Goal: Task Accomplishment & Management: Use online tool/utility

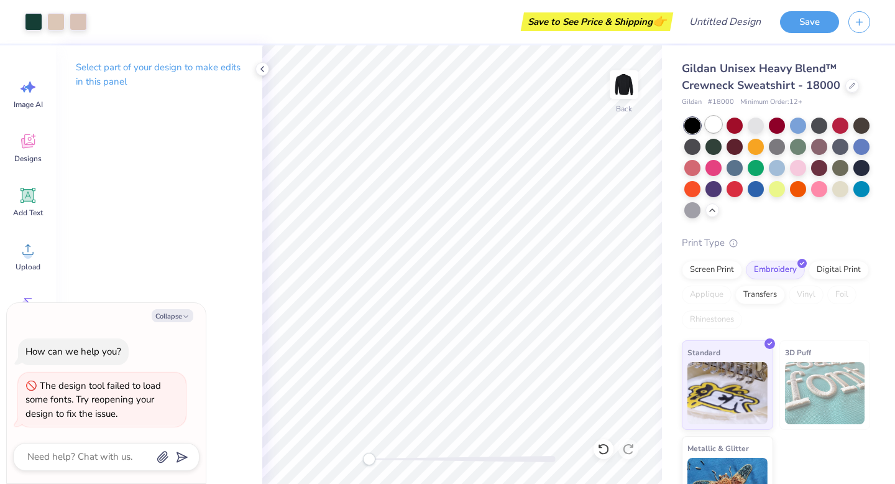
click at [718, 121] on div at bounding box center [714, 124] width 16 height 16
click at [713, 130] on div at bounding box center [714, 124] width 16 height 16
click at [695, 130] on div at bounding box center [693, 126] width 16 height 16
click at [719, 119] on div at bounding box center [714, 124] width 16 height 16
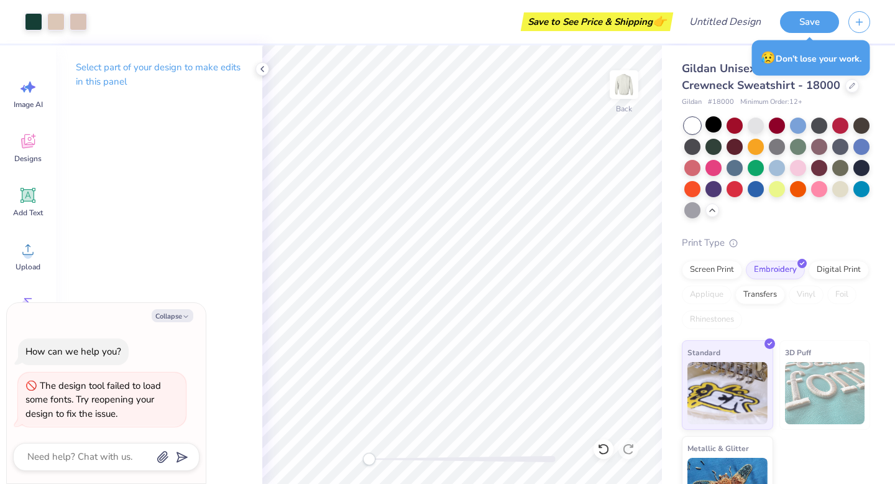
type textarea "x"
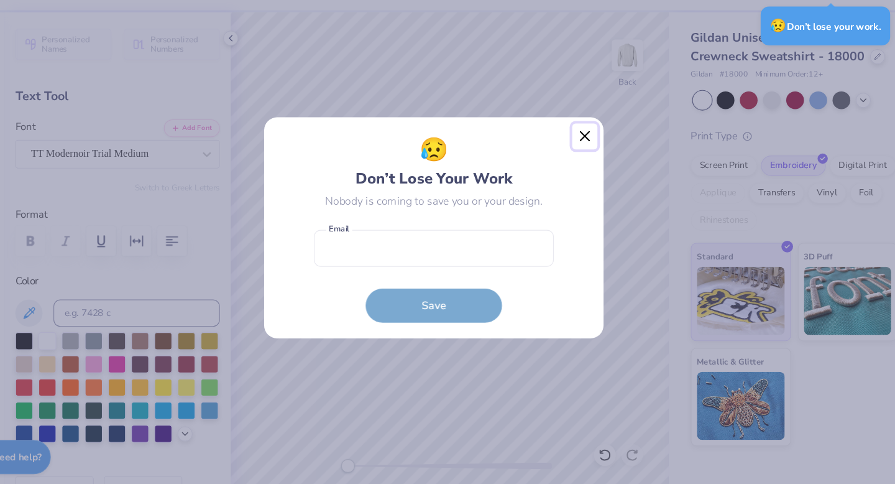
click at [585, 164] on button "Close" at bounding box center [586, 159] width 24 height 24
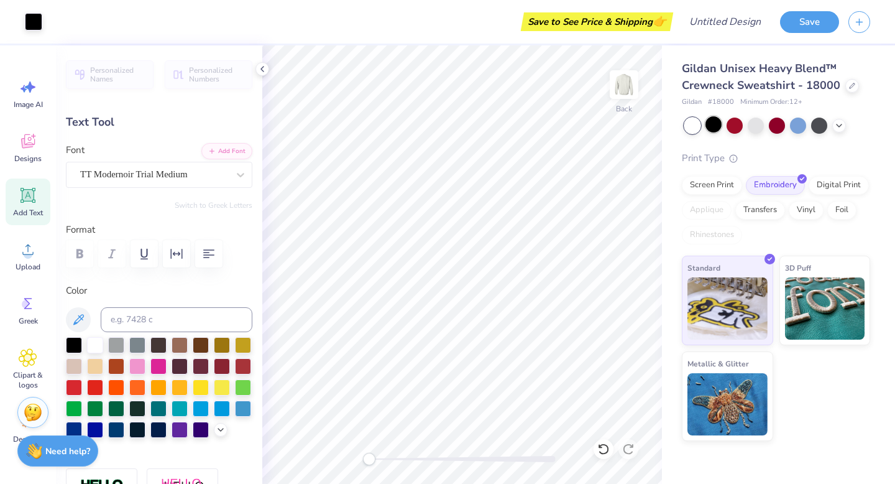
click at [717, 129] on div at bounding box center [714, 124] width 16 height 16
click at [727, 124] on div at bounding box center [735, 124] width 16 height 16
click at [751, 124] on div at bounding box center [756, 124] width 16 height 16
click at [777, 127] on div at bounding box center [777, 124] width 16 height 16
click at [804, 129] on div at bounding box center [798, 124] width 16 height 16
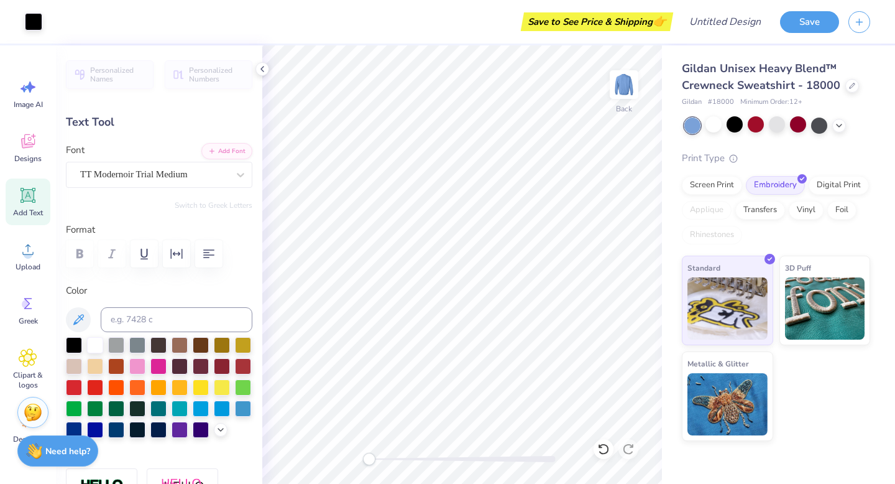
click at [690, 132] on div at bounding box center [693, 126] width 16 height 16
click at [711, 132] on div at bounding box center [714, 124] width 16 height 16
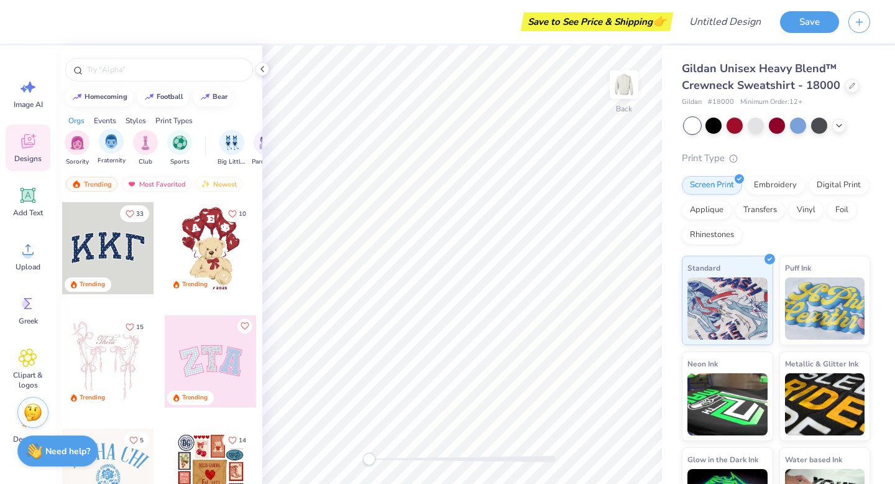
click at [102, 155] on div "Fraternity" at bounding box center [112, 147] width 28 height 37
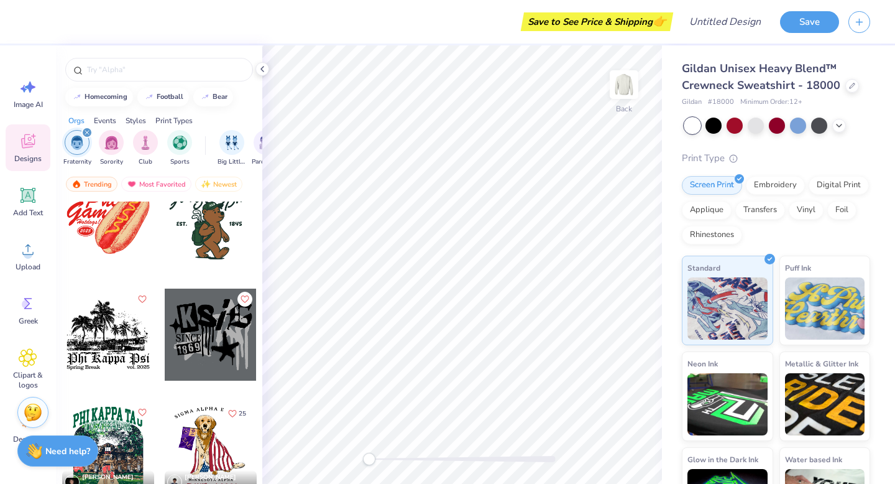
scroll to position [1832, 0]
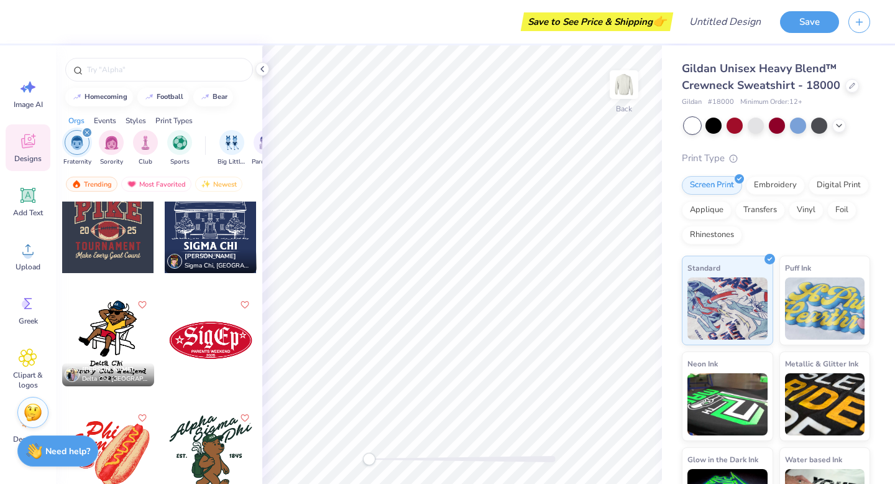
click at [201, 345] on div at bounding box center [211, 340] width 92 height 92
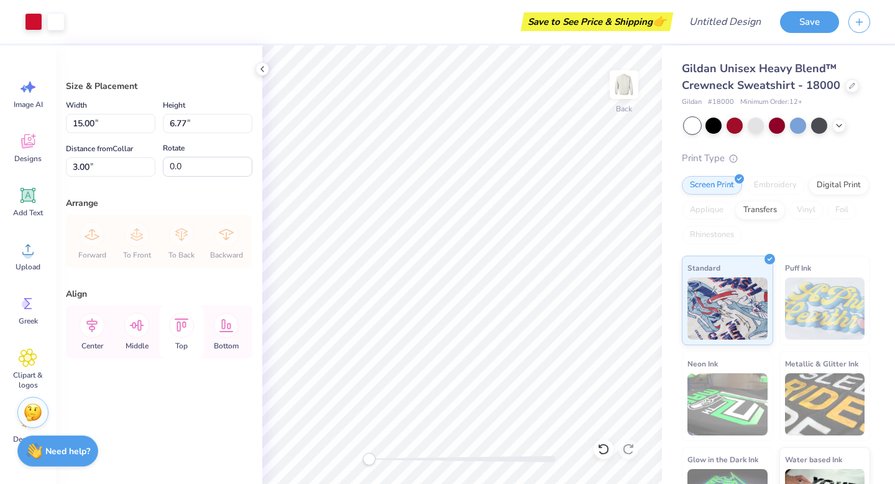
type input "11.83"
type input "5.34"
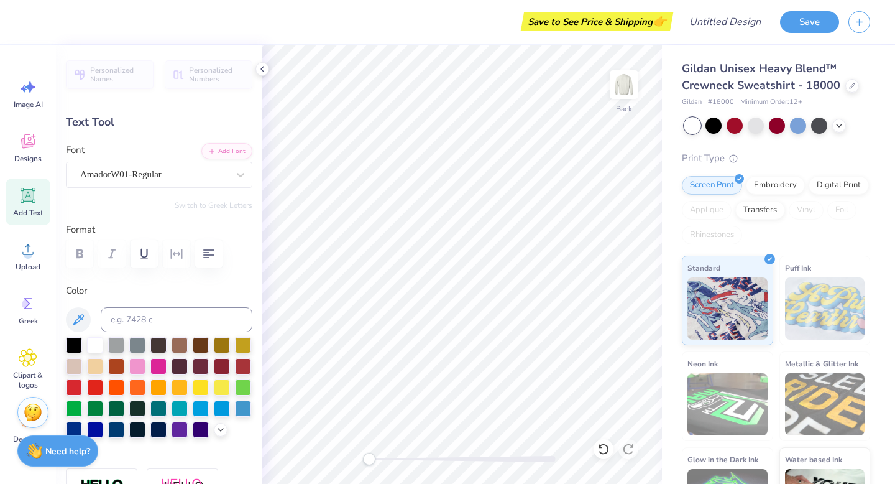
type textarea "E"
type textarea "[PERSON_NAME]"
type input "4.29"
type input "3.30"
type input "3.55"
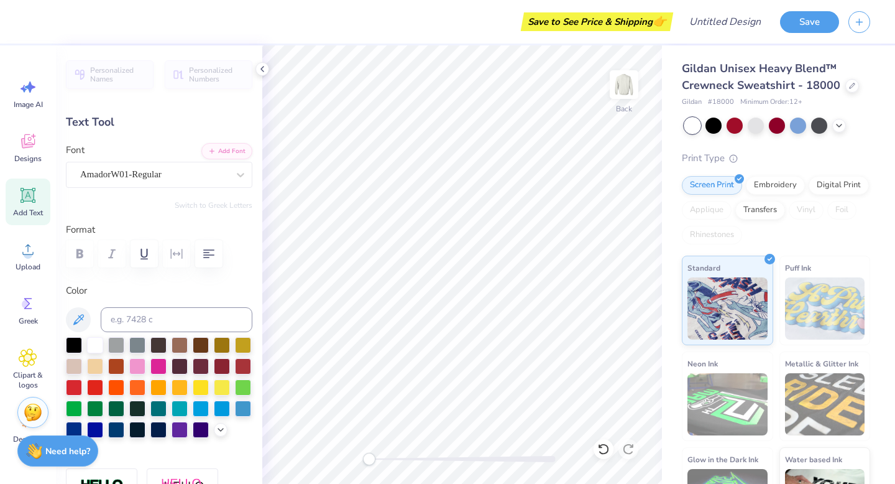
type textarea "S"
type textarea "Pi"
type input "3.45"
type input "3.51"
type input "3.67"
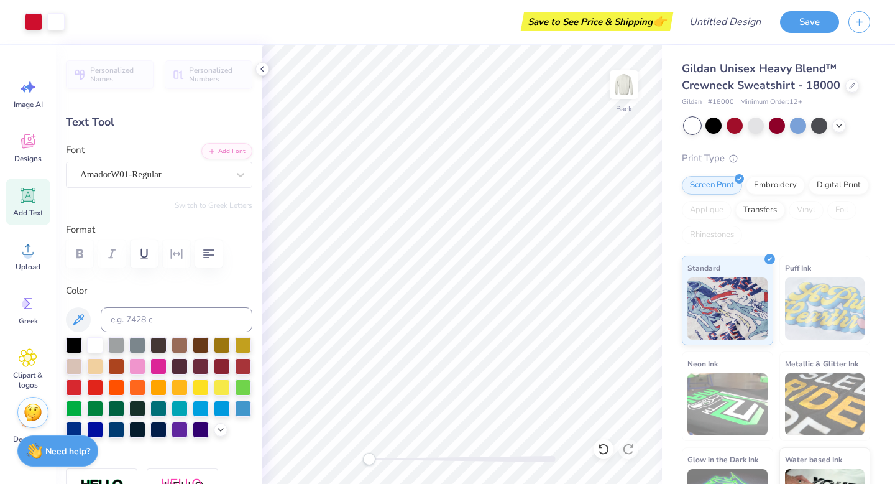
type input "5.51"
type input "0.40"
type input "7.06"
type textarea "P"
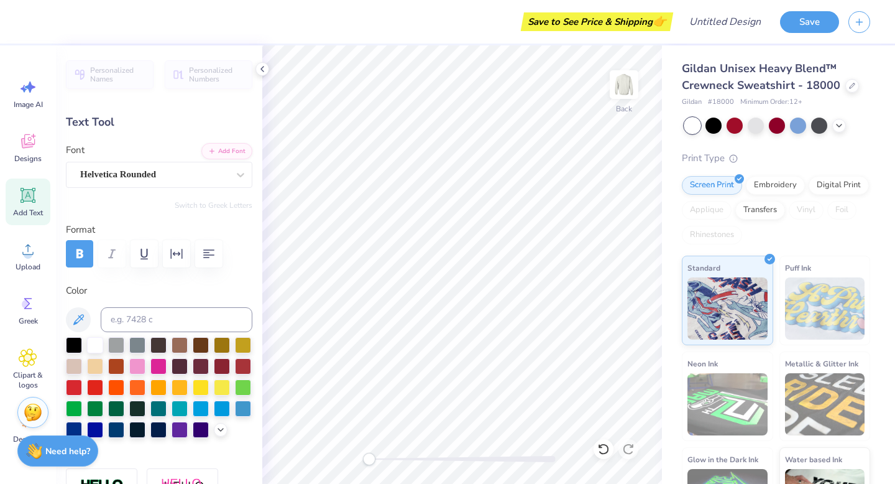
type textarea "Eta Pi"
type textarea "2"
type textarea "1995"
type input "3.45"
type input "3.51"
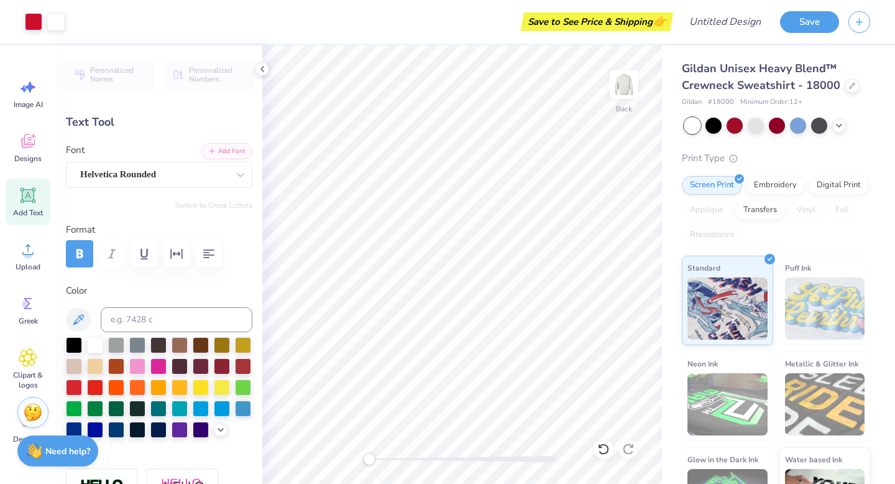
type input "3.67"
type input "1.51"
type input "0.40"
type input "7.06"
click at [727, 124] on div at bounding box center [735, 124] width 16 height 16
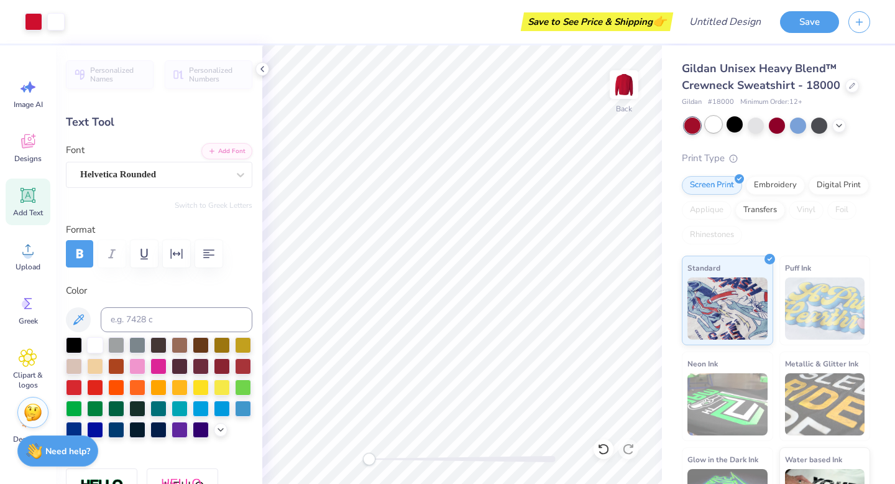
click at [709, 125] on div at bounding box center [714, 124] width 16 height 16
click at [742, 131] on div at bounding box center [735, 124] width 16 height 16
click at [800, 130] on div at bounding box center [798, 124] width 16 height 16
type input "3.45"
type input "3.51"
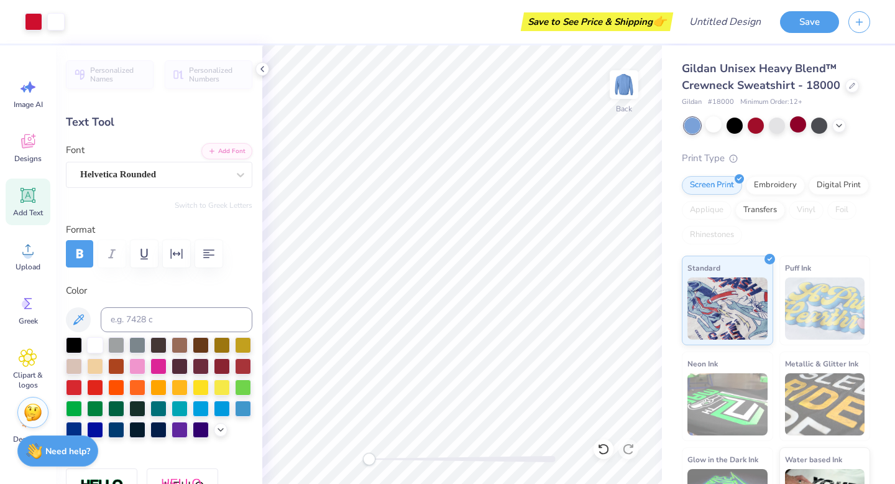
type input "3.55"
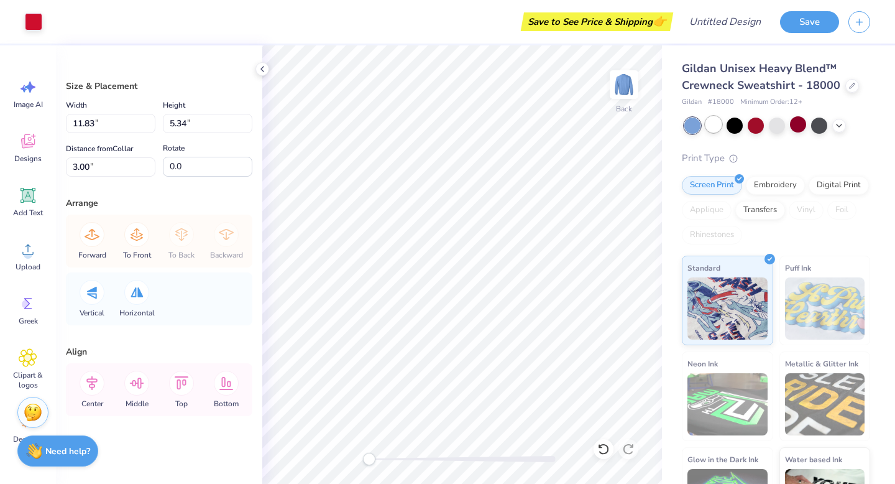
click at [713, 130] on div at bounding box center [714, 124] width 16 height 16
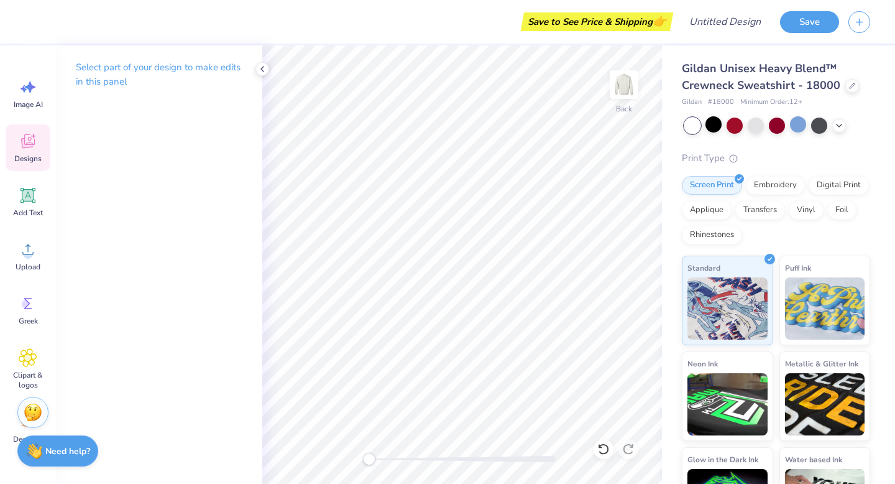
click at [34, 162] on span "Designs" at bounding box center [27, 159] width 27 height 10
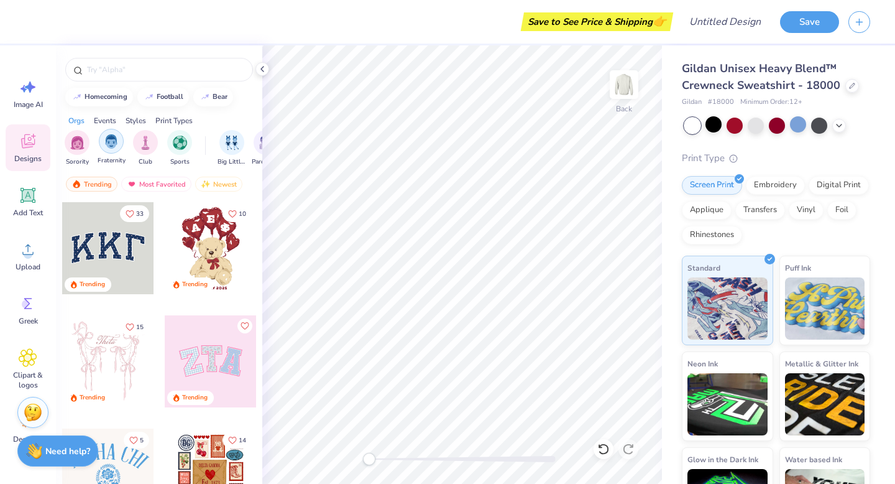
click at [104, 144] on img "filter for Fraternity" at bounding box center [111, 141] width 14 height 14
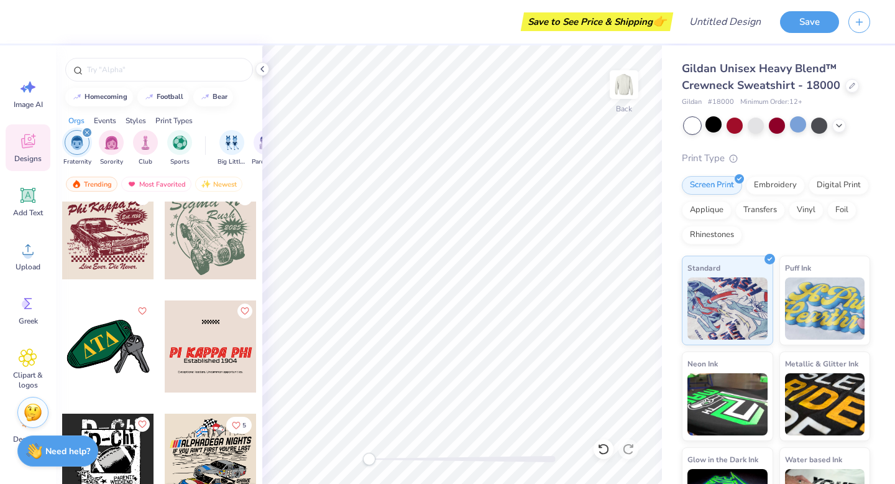
scroll to position [4769, 0]
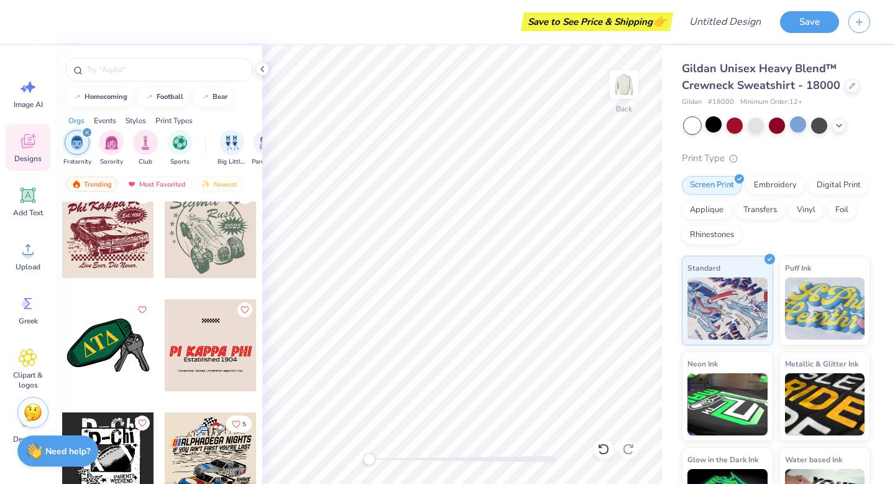
click at [224, 361] on div at bounding box center [211, 345] width 92 height 92
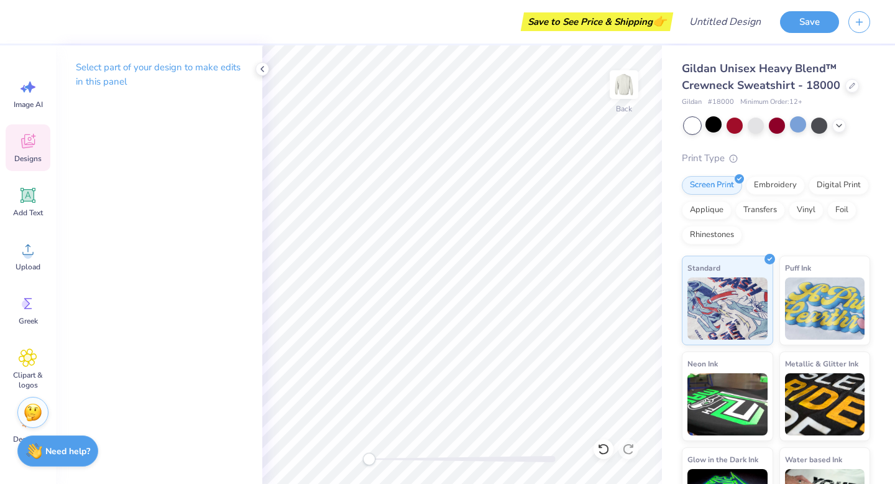
click at [37, 159] on span "Designs" at bounding box center [27, 159] width 27 height 10
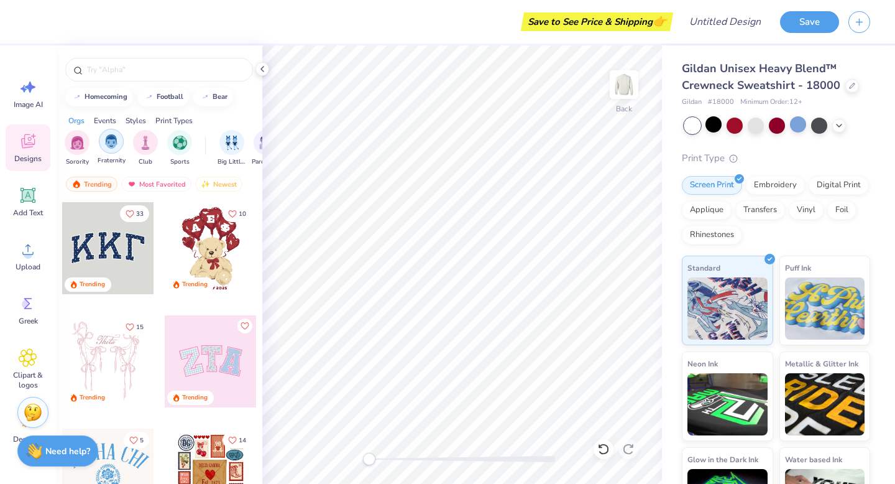
click at [109, 133] on div "filter for Fraternity" at bounding box center [111, 141] width 25 height 25
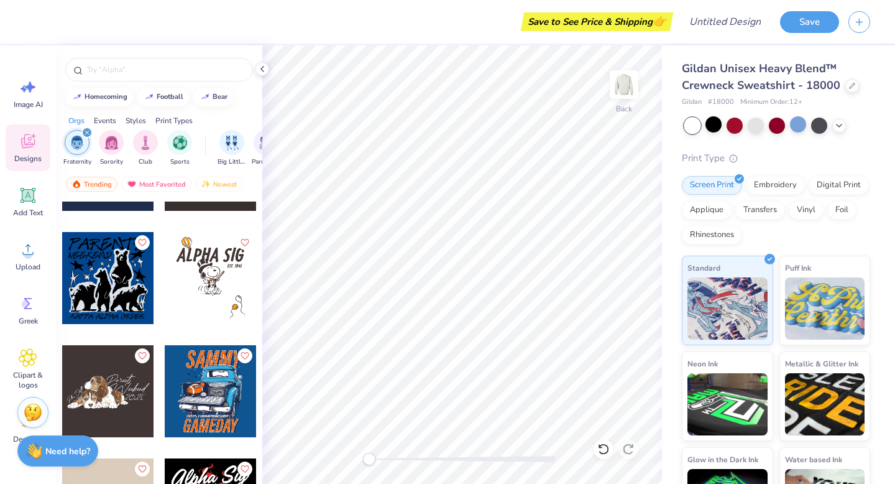
scroll to position [37829, 0]
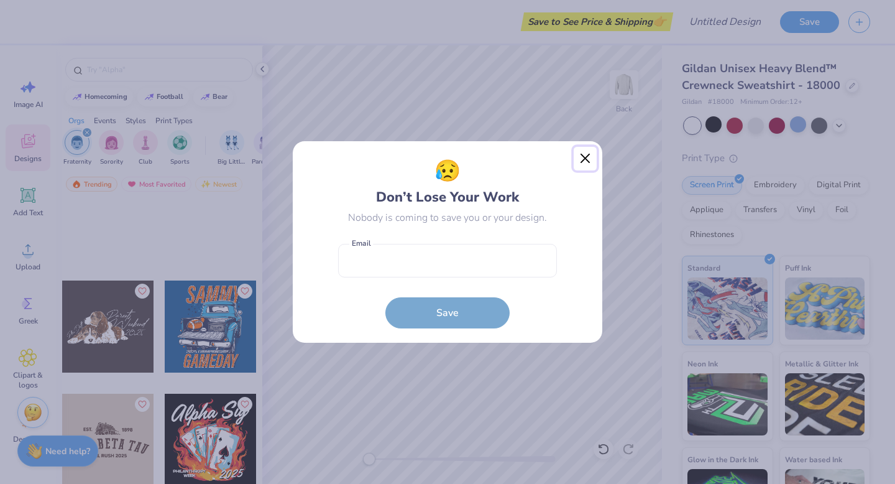
click at [581, 164] on button "Close" at bounding box center [586, 159] width 24 height 24
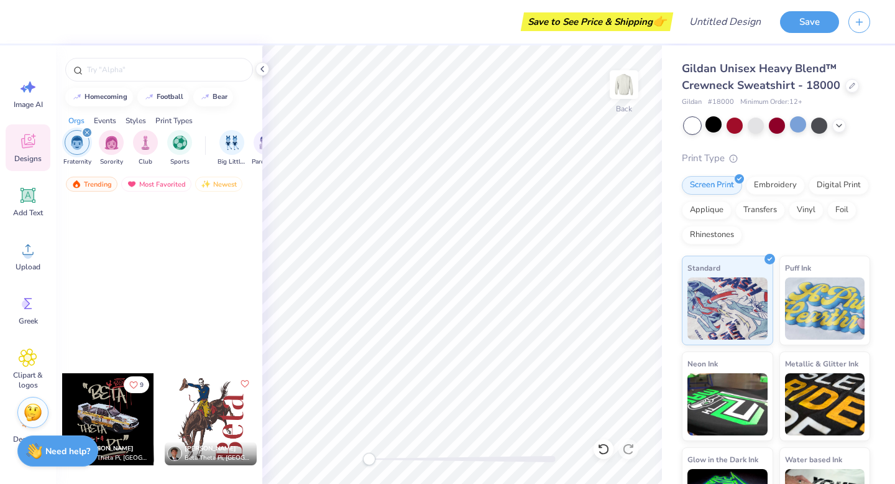
scroll to position [60255, 0]
click at [229, 424] on div at bounding box center [211, 418] width 92 height 92
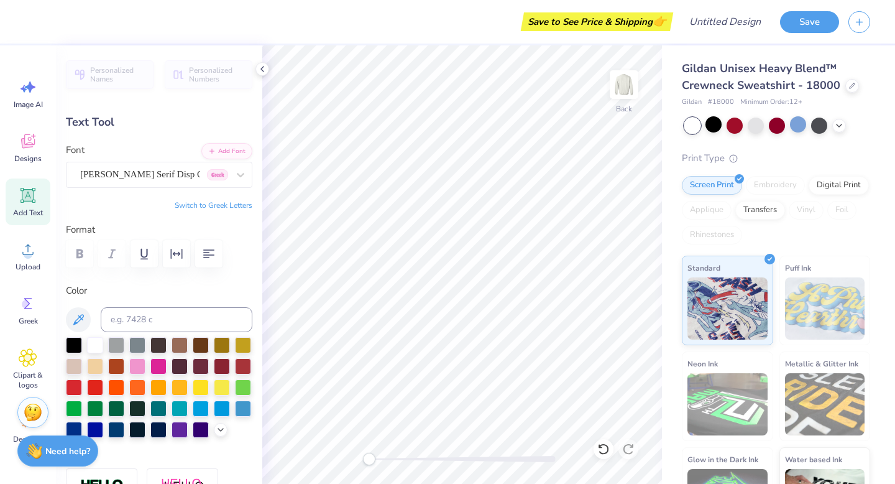
type input "0.0"
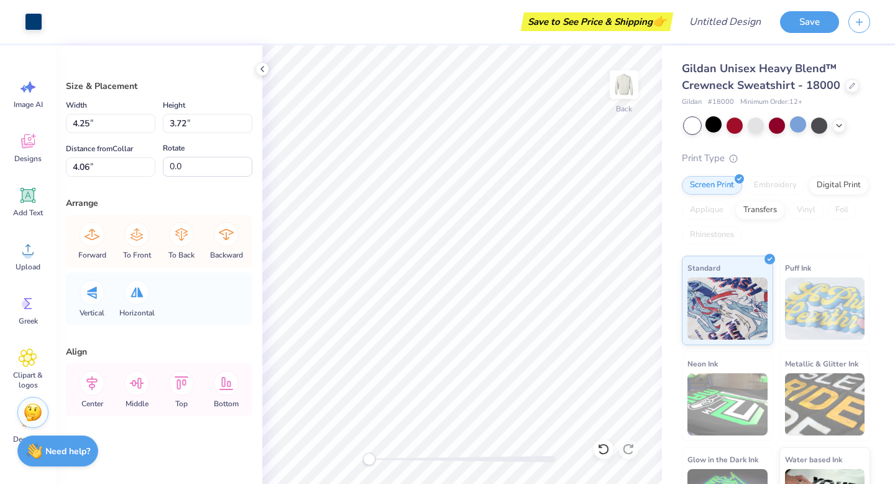
type input "11.62"
type input "16.35"
type input "3.00"
type input "3.78"
type input "2.04"
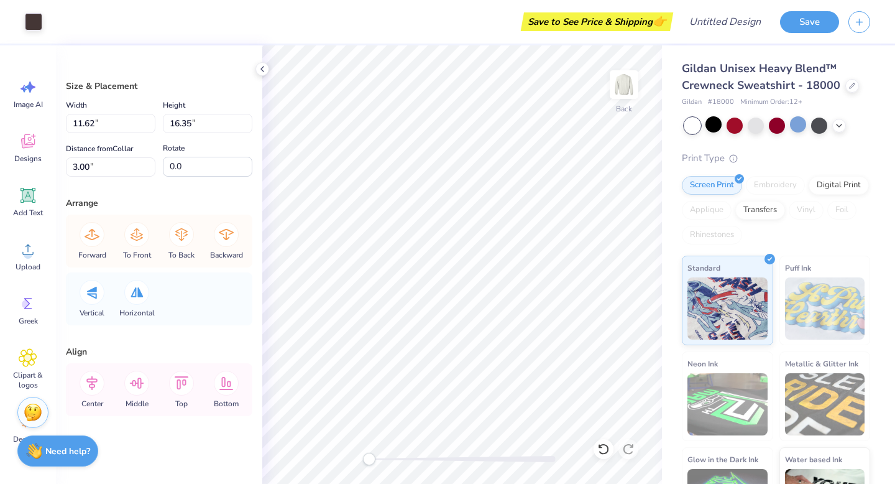
type input "8.47"
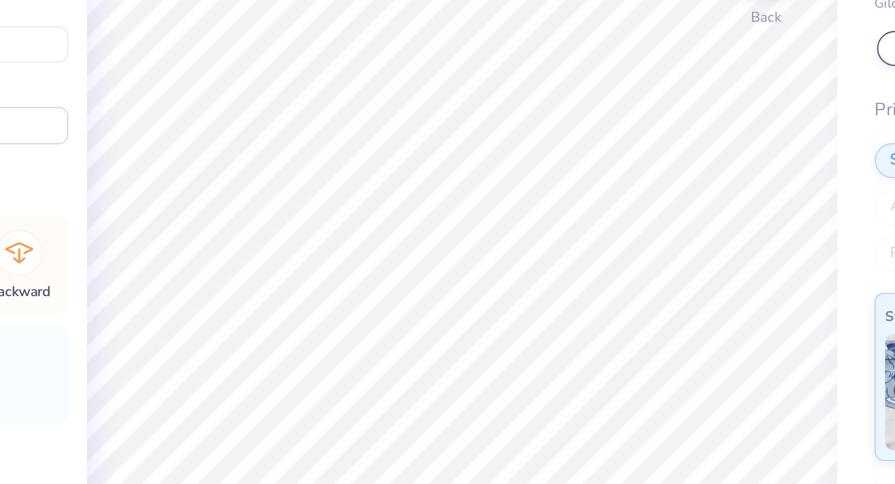
type input "2.29"
type input "2.94"
type input "14.64"
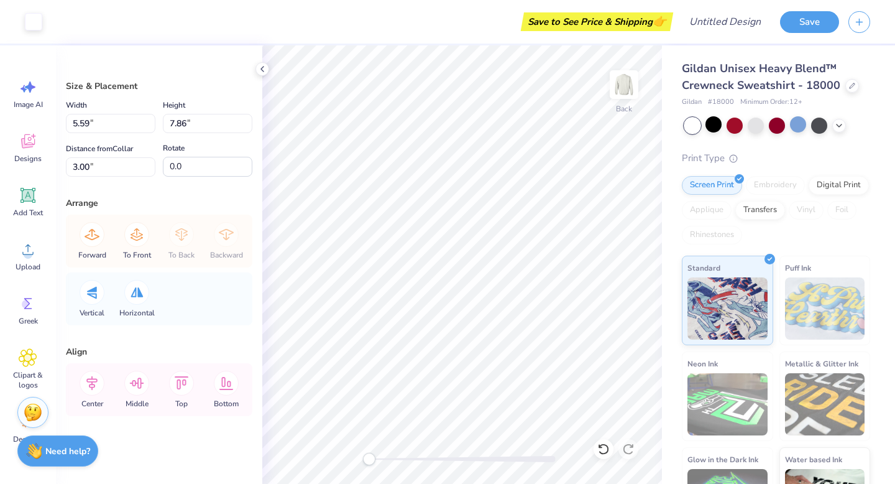
type input "5.59"
type input "7.86"
type input "11.62"
type input "16.35"
type input "5.59"
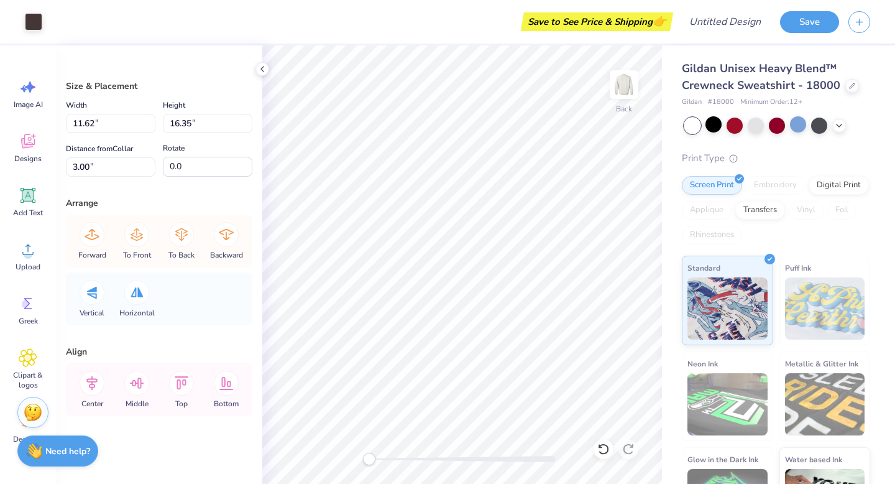
type input "7.86"
type input "4.25"
type input "3.72"
type input "4.06"
type input "11.62"
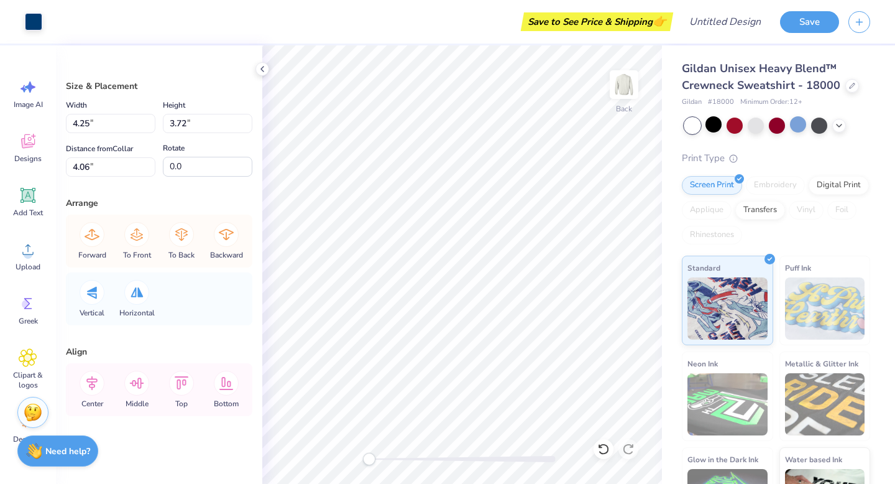
type input "16.35"
type input "3.00"
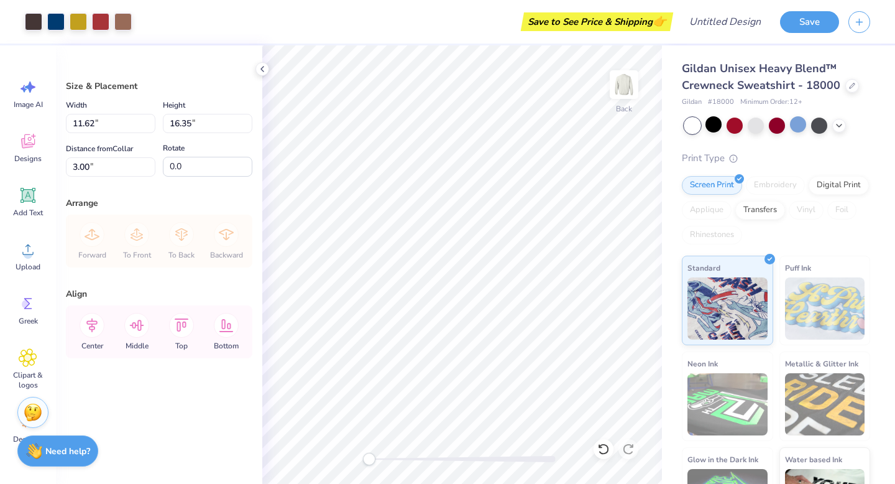
type input "1.61"
type input "2.27"
type input "2.71"
type input "3.41"
type input "4.80"
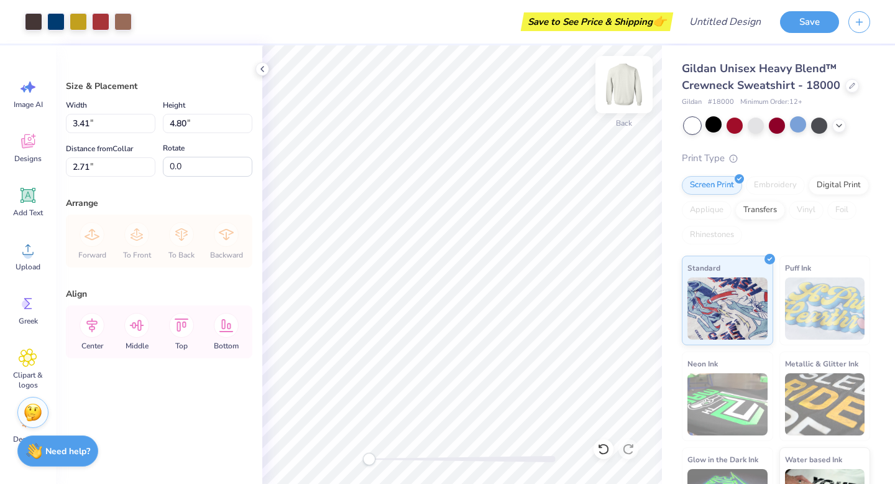
click at [634, 88] on img at bounding box center [624, 85] width 50 height 50
click at [668, 372] on div "Art colors Save to See Price & Shipping 👉 Design Title Save Image AI Designs Ad…" at bounding box center [447, 242] width 895 height 484
type input "5.39"
type input "8.99"
type input "12.64"
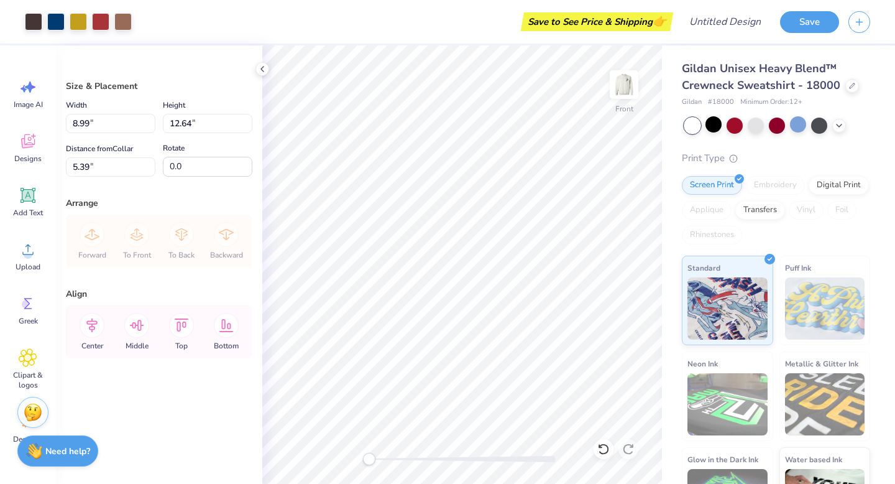
type input "3.00"
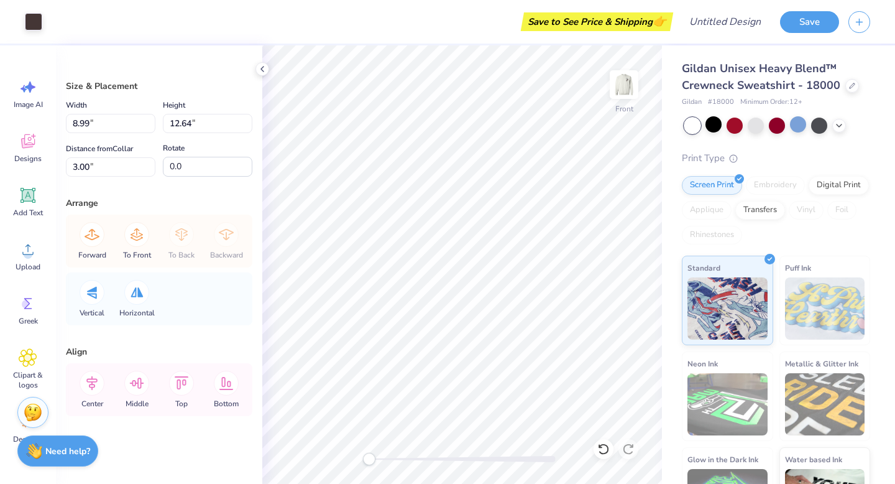
type input "10.85"
type input "15.26"
type input "9.42"
type input "13.25"
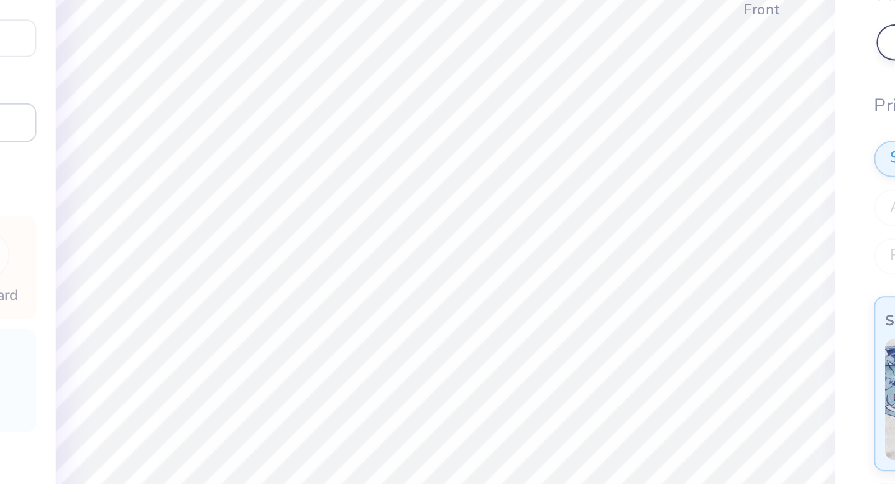
type input "9.64"
type input "13.56"
type input "8.88"
type input "12.50"
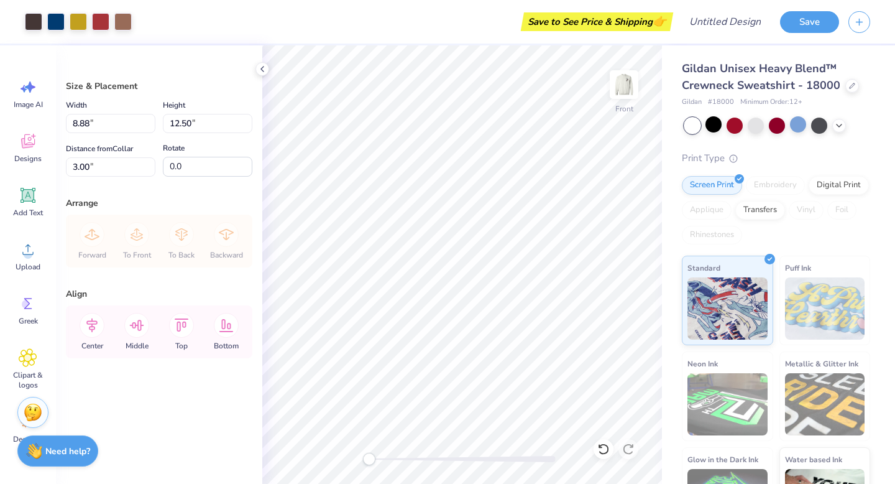
type input "11.73"
type input "16.51"
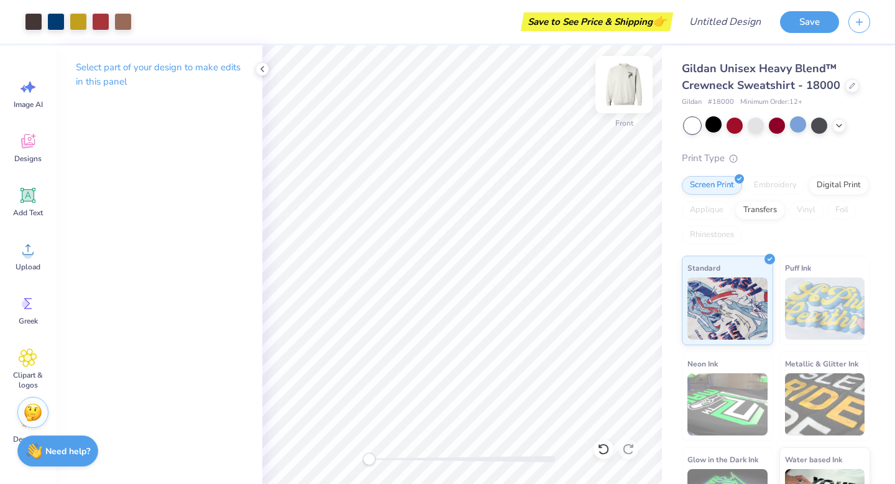
click at [628, 92] on img at bounding box center [624, 85] width 50 height 50
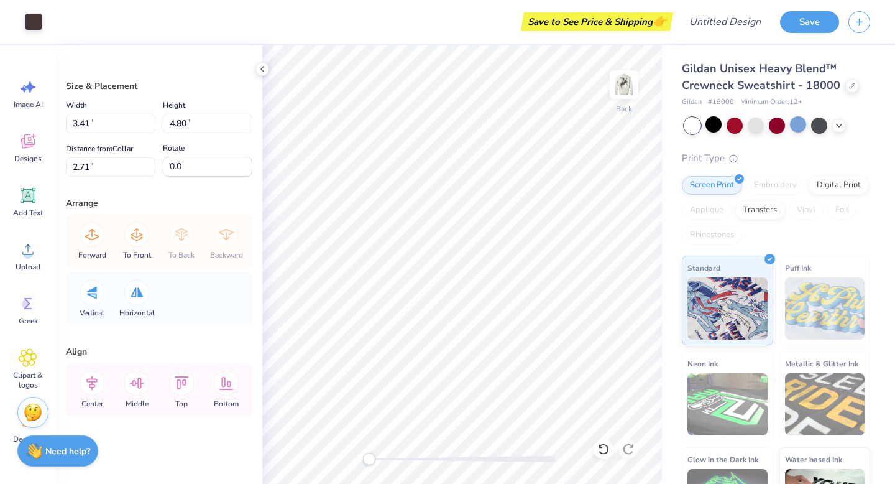
type input "2.30"
type input "3.24"
type input "1.25"
type input "1.09"
type input "3.02"
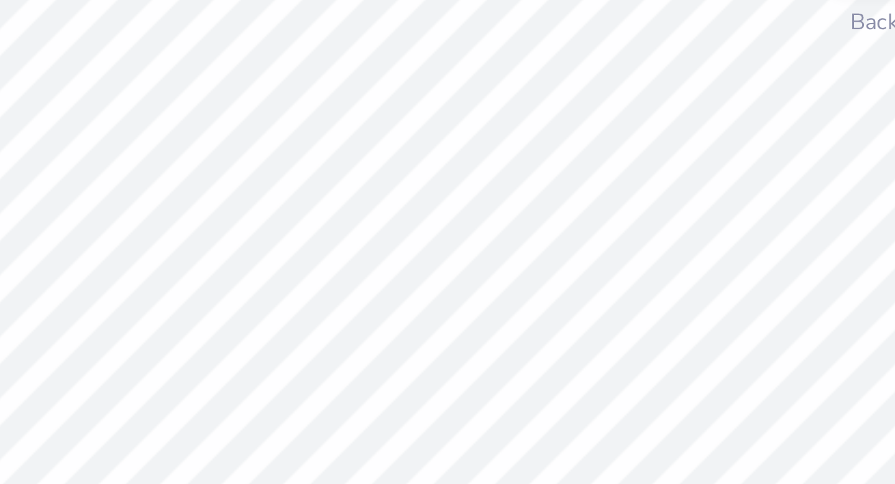
type input "2.82"
type input "3.96"
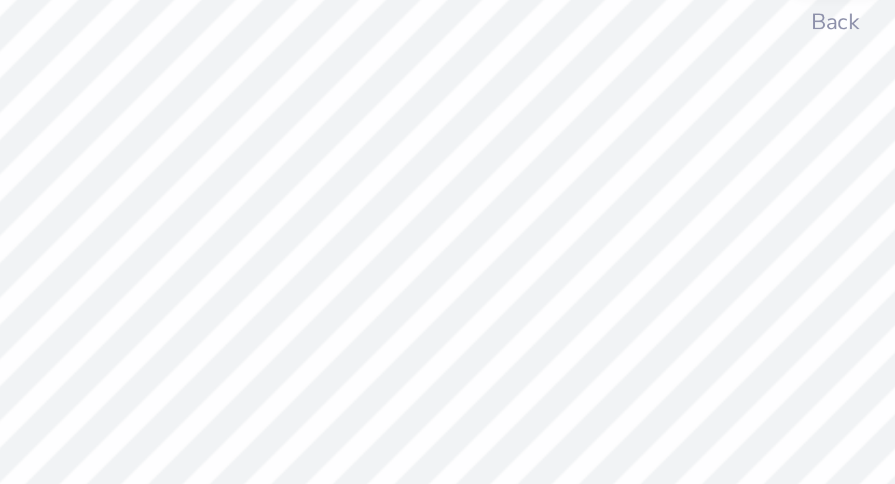
type input "3.25"
type input "4.57"
type input "2.74"
type input "1.25"
type input "1.09"
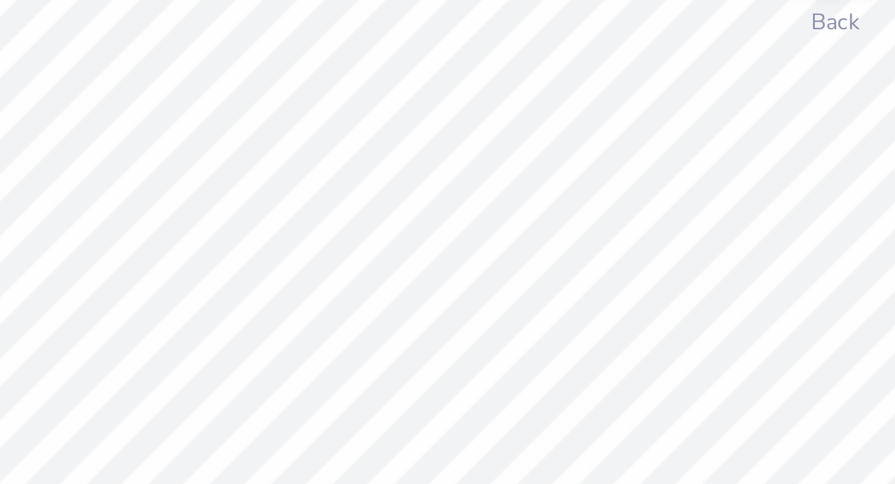
type input "3.00"
type input "5.04"
type input "7.10"
type input "4.62"
type input "6.50"
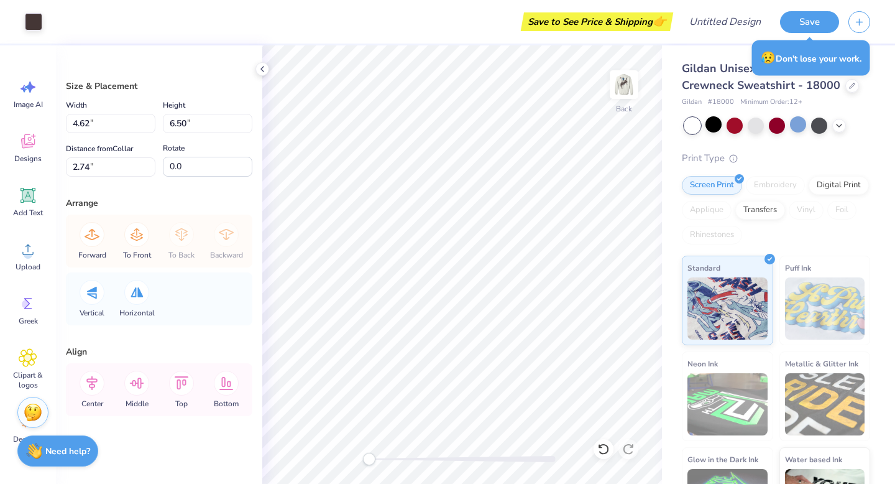
type input "4.98"
type input "7.01"
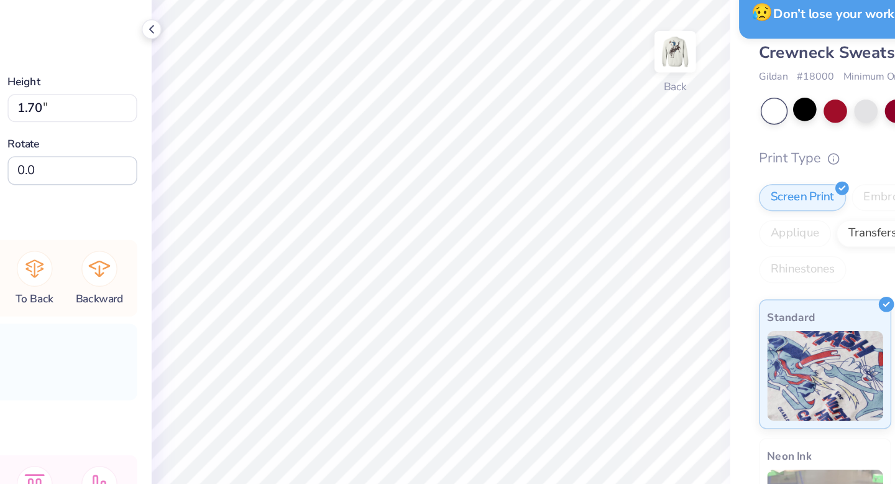
type input "4.98"
type input "7.01"
type input "2.74"
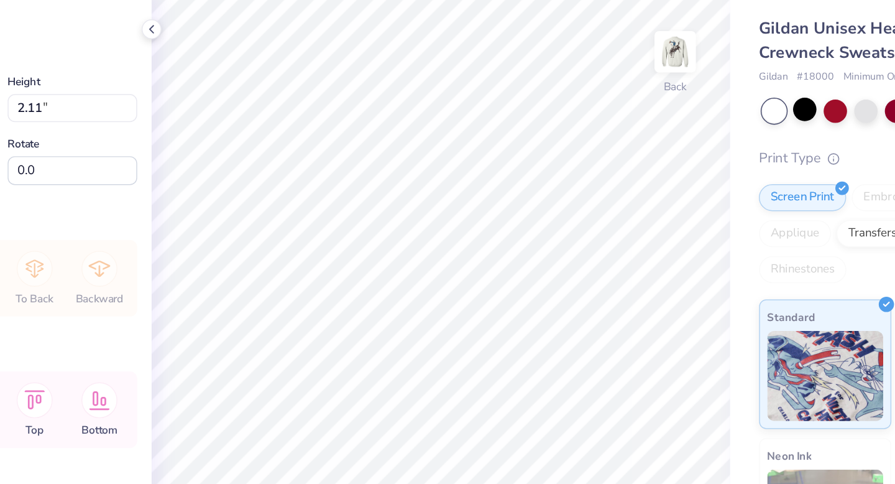
type input "1.50"
type input "2.11"
type input "2.80"
type input "3.94"
type input "2.36"
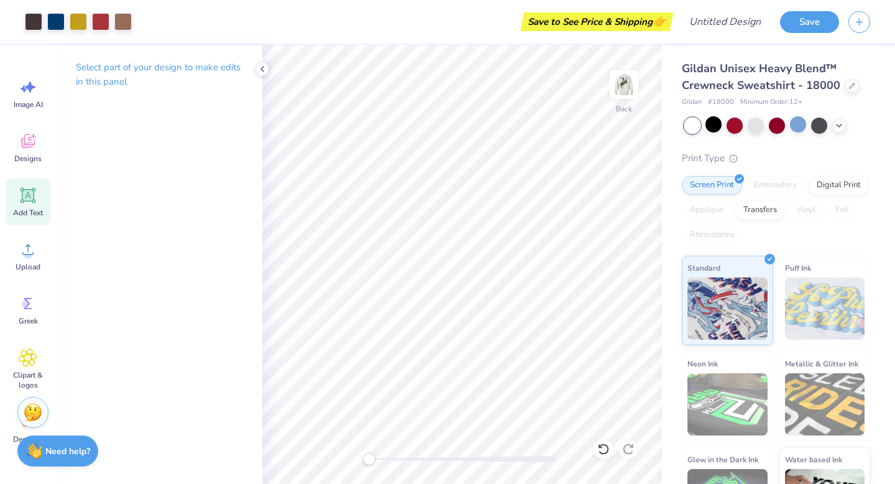
click at [27, 190] on icon at bounding box center [28, 196] width 12 height 12
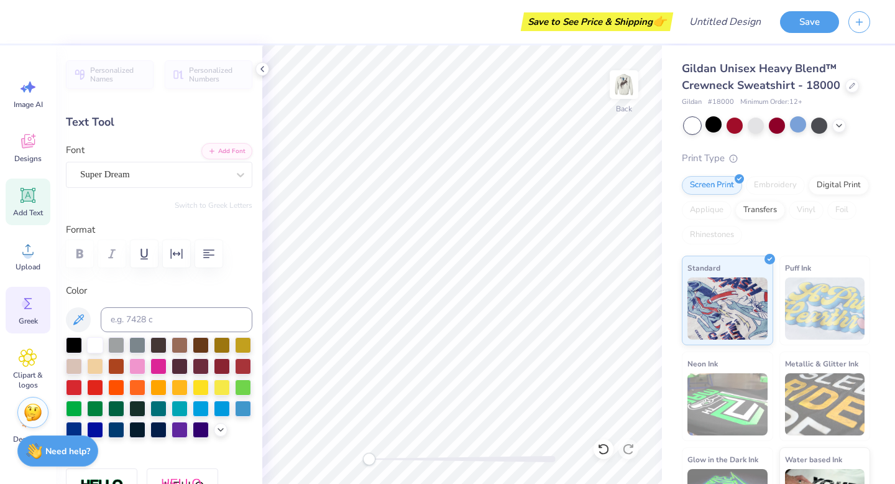
click at [22, 310] on icon at bounding box center [28, 303] width 19 height 19
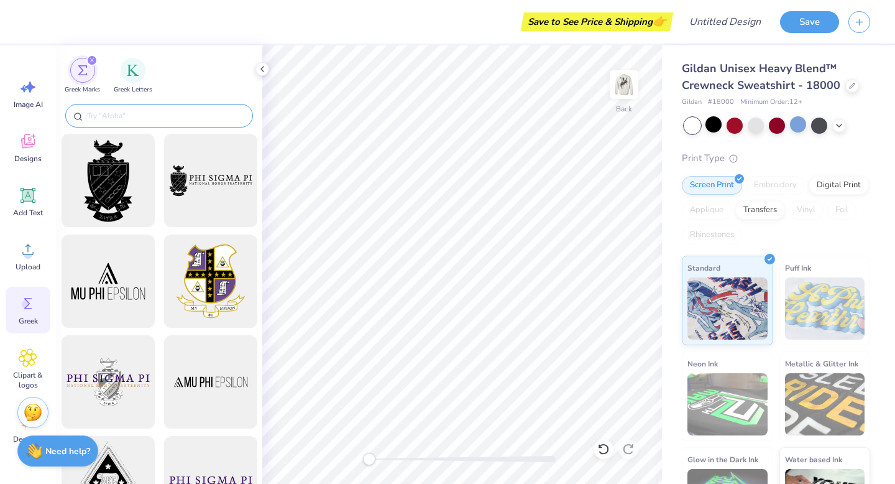
click at [116, 113] on input "text" at bounding box center [165, 115] width 159 height 12
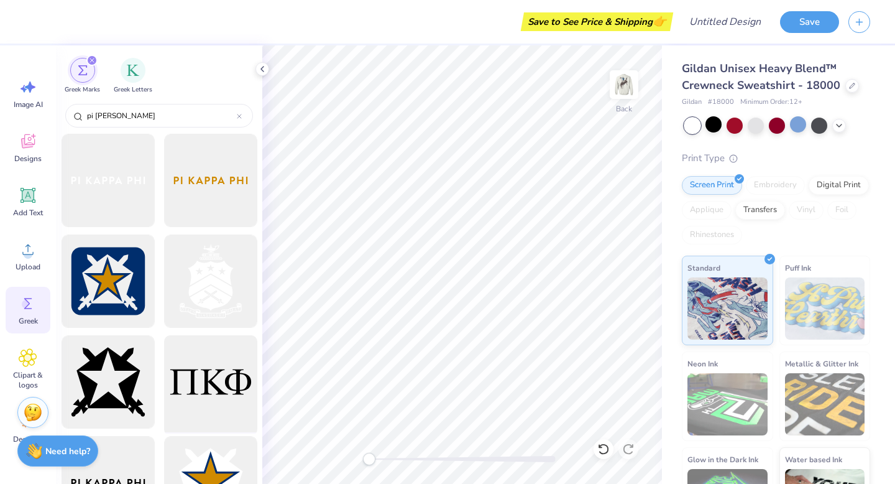
type input "pi [PERSON_NAME]"
click at [225, 369] on div at bounding box center [210, 382] width 103 height 103
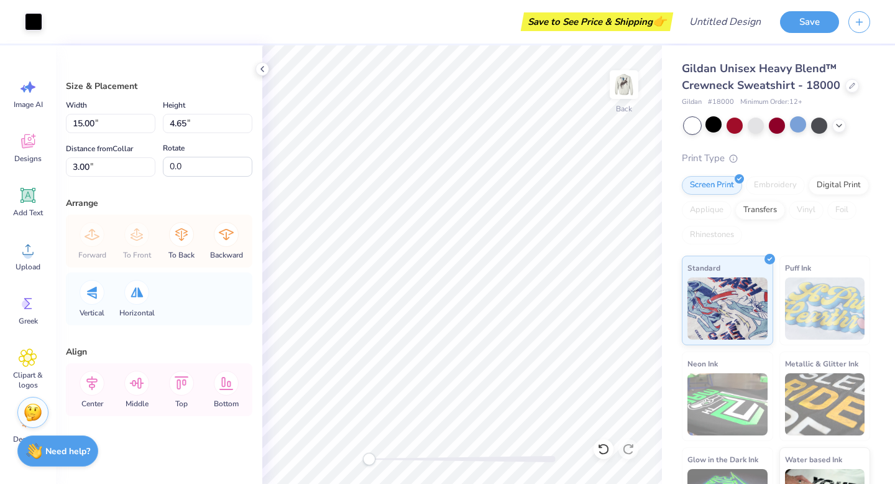
type input "10.28"
type input "6.97"
type input "2.16"
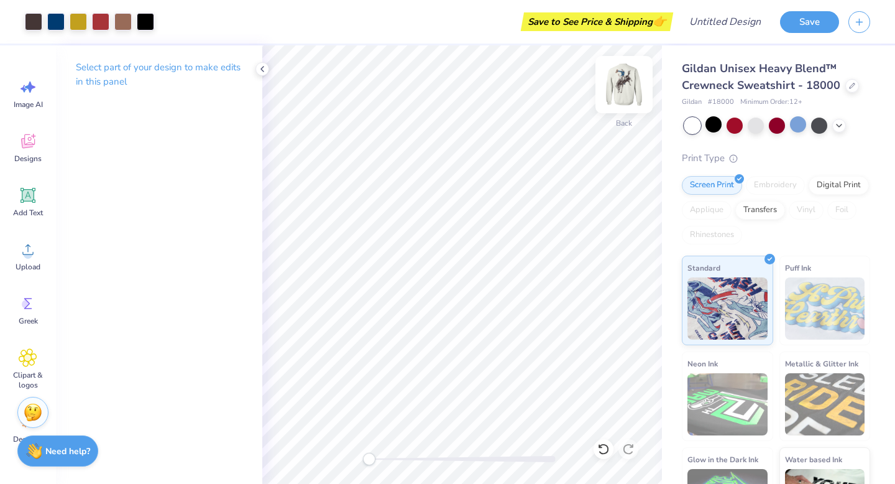
click at [618, 90] on img at bounding box center [624, 85] width 50 height 50
click at [637, 87] on img at bounding box center [624, 85] width 50 height 50
click at [624, 88] on img at bounding box center [624, 85] width 50 height 50
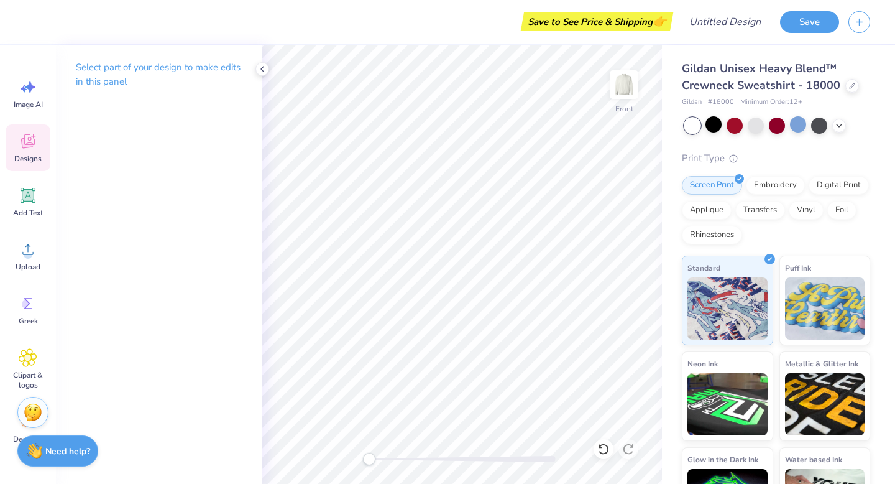
click at [24, 150] on div "Designs" at bounding box center [28, 147] width 45 height 47
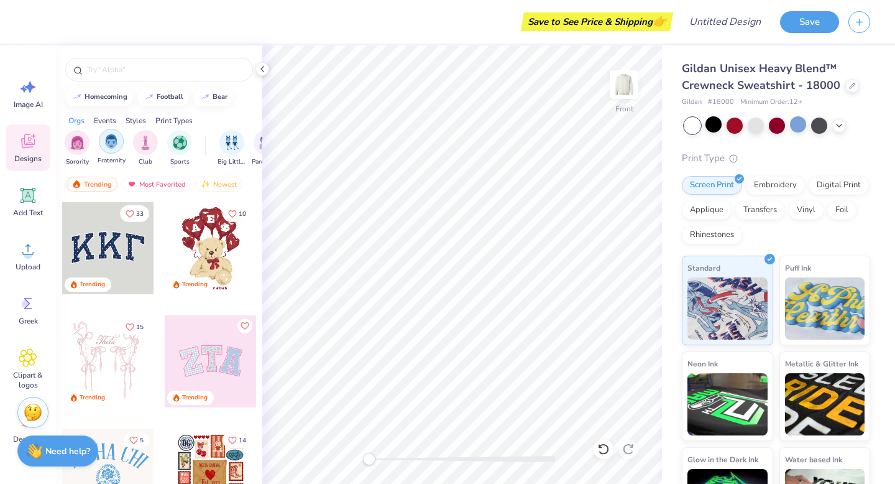
click at [105, 147] on img "filter for Fraternity" at bounding box center [111, 141] width 14 height 14
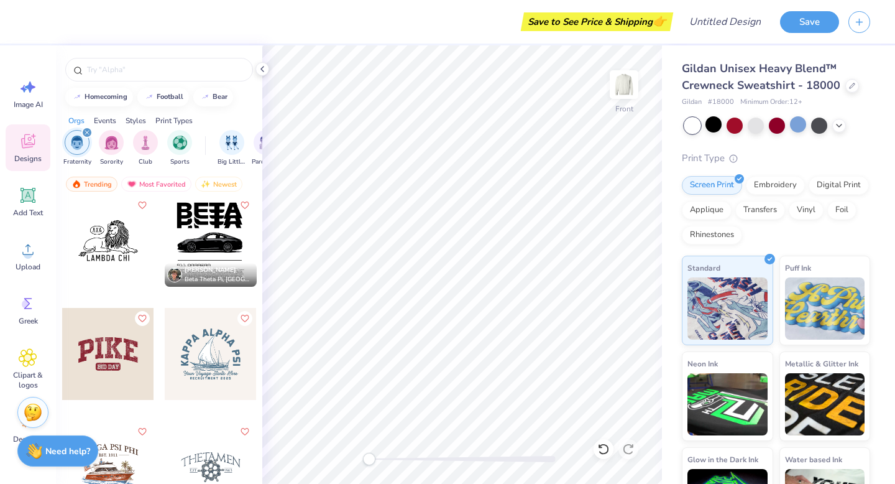
scroll to position [13265, 0]
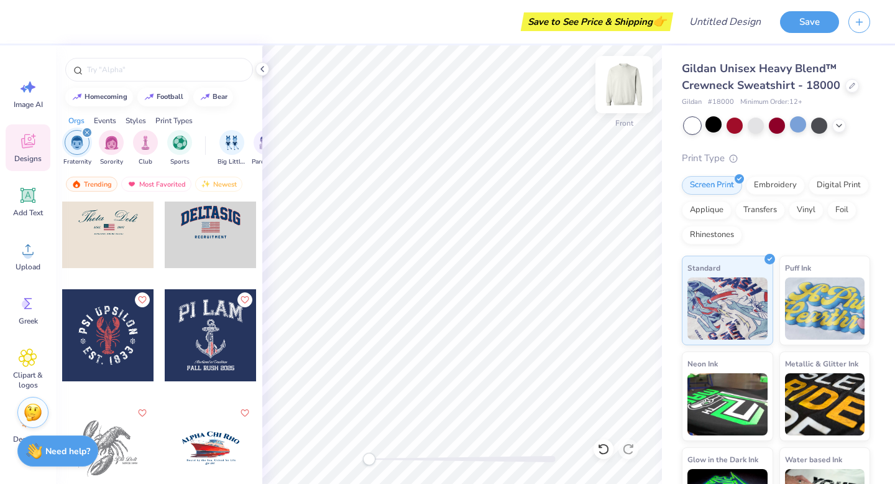
click at [635, 86] on img at bounding box center [624, 85] width 50 height 50
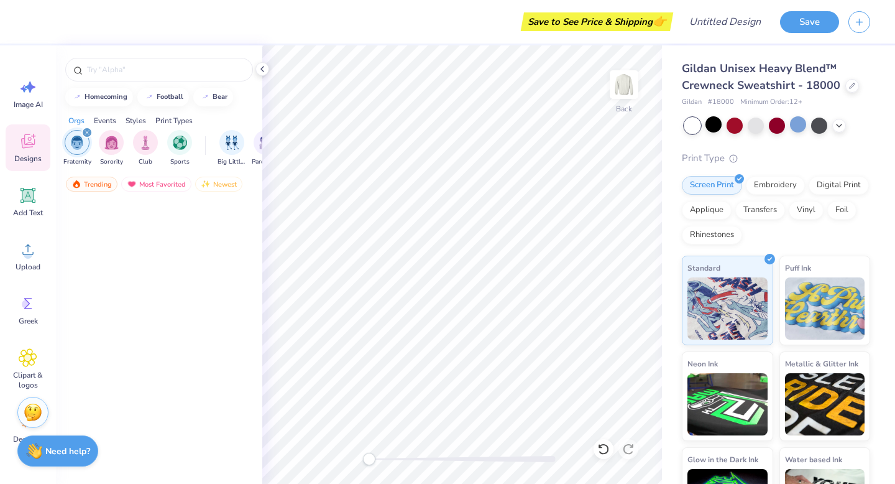
scroll to position [72585, 0]
drag, startPoint x: 198, startPoint y: 316, endPoint x: 159, endPoint y: 198, distance: 124.5
click at [158, 200] on div "homecoming football bear Orgs Events Styles Print Types Fraternity Sorority Clu…" at bounding box center [159, 287] width 206 height 484
click at [107, 99] on div "homecoming" at bounding box center [106, 95] width 43 height 7
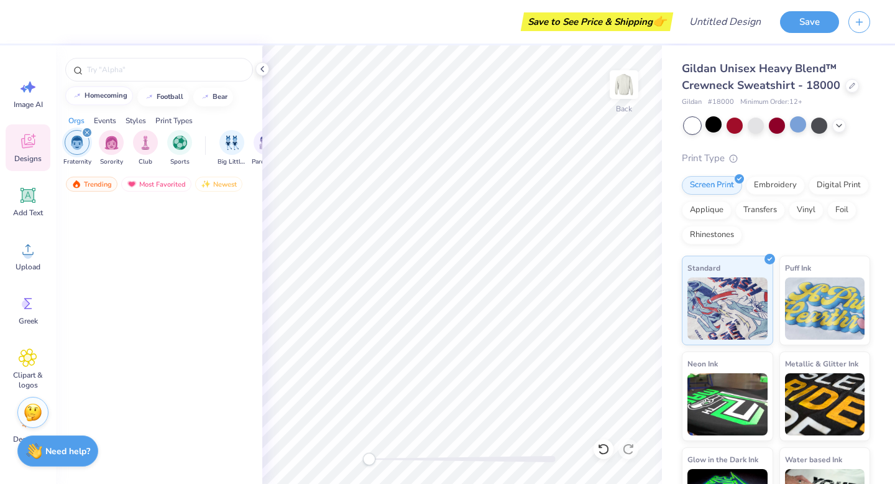
type input "homecoming"
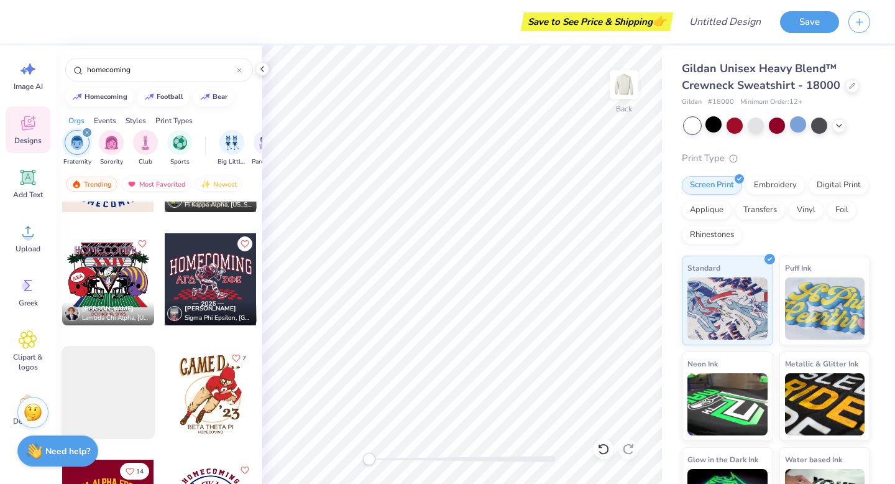
scroll to position [1434, 0]
